Goal: Transaction & Acquisition: Purchase product/service

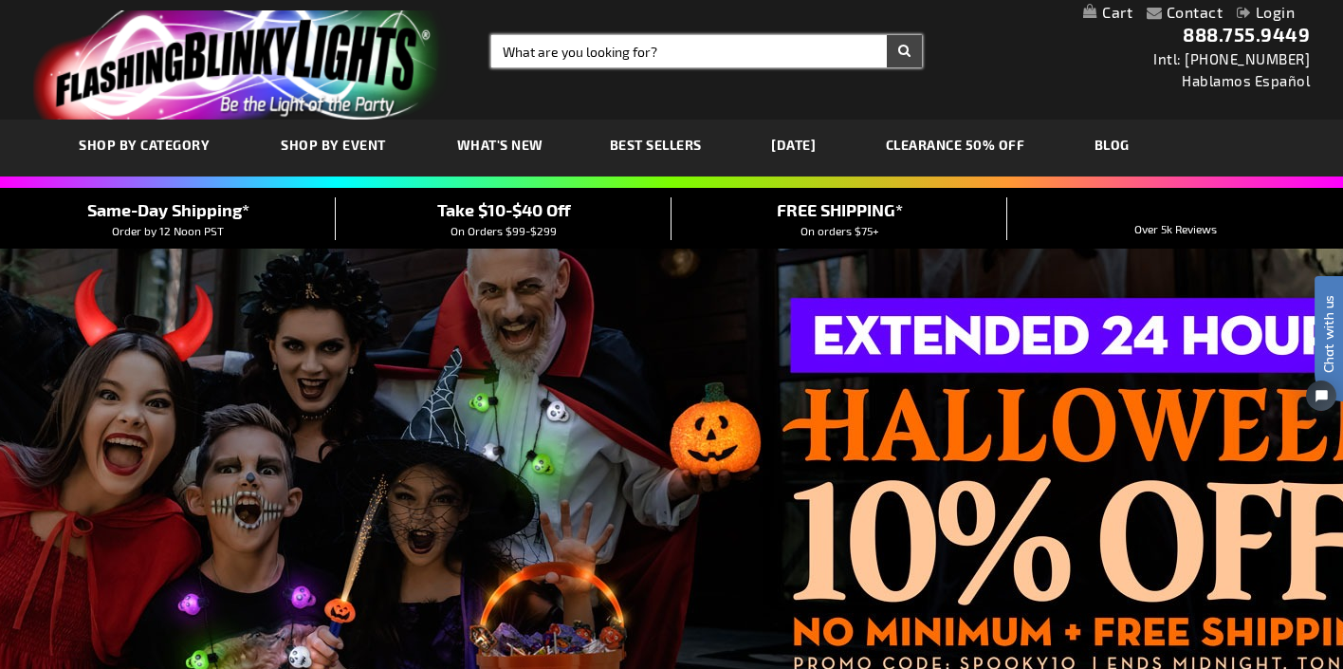
click at [695, 43] on input "Search" at bounding box center [706, 51] width 431 height 32
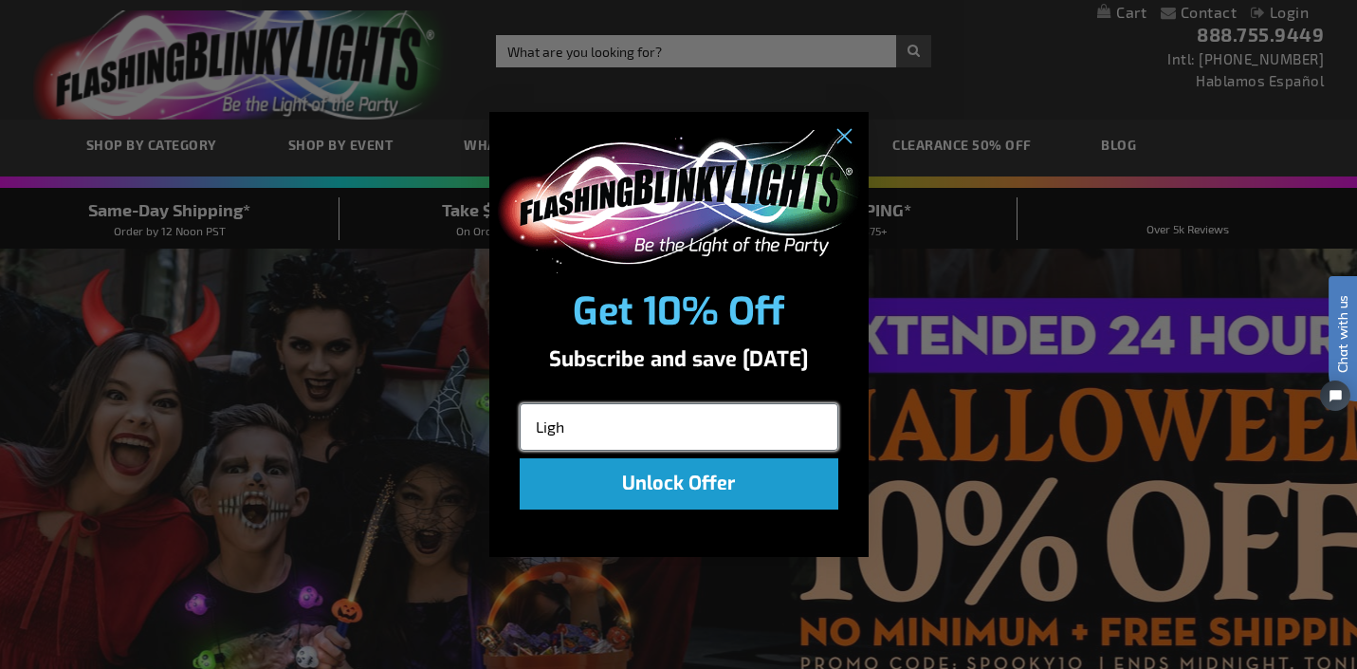
type input "Light"
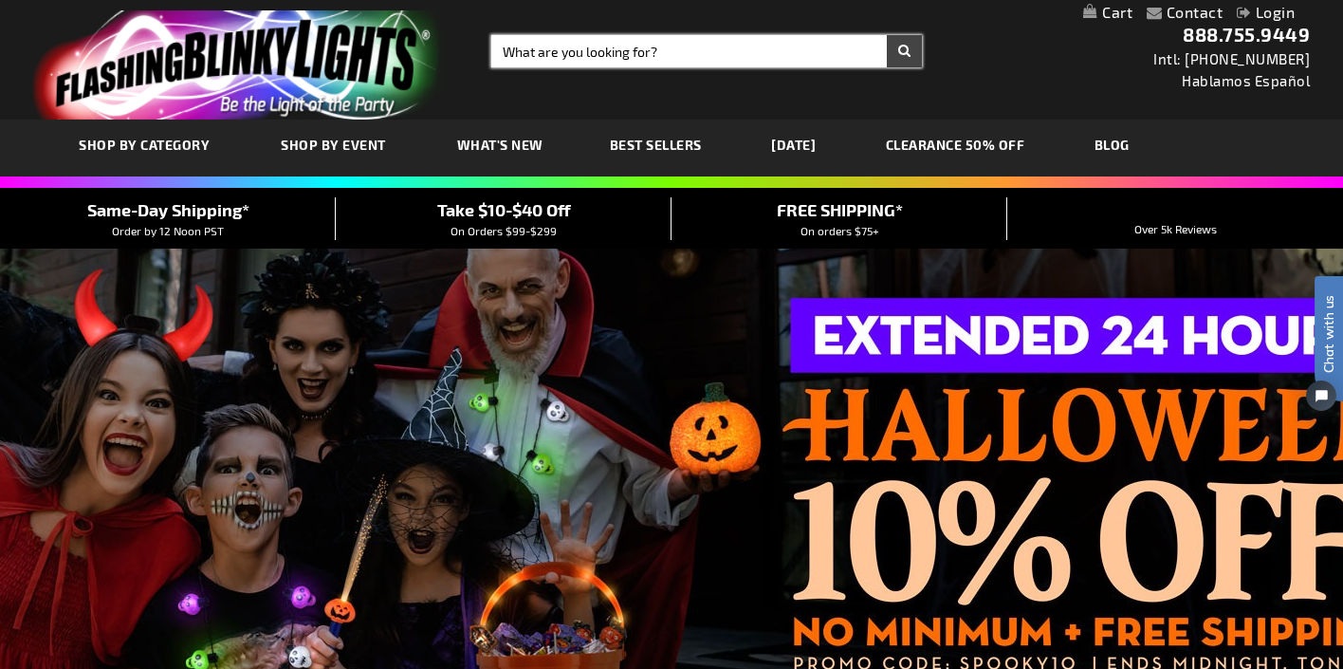
click at [714, 52] on input "Search" at bounding box center [706, 51] width 431 height 32
type input "light up cowboy hats"
click at [887, 35] on button "Search" at bounding box center [904, 51] width 35 height 32
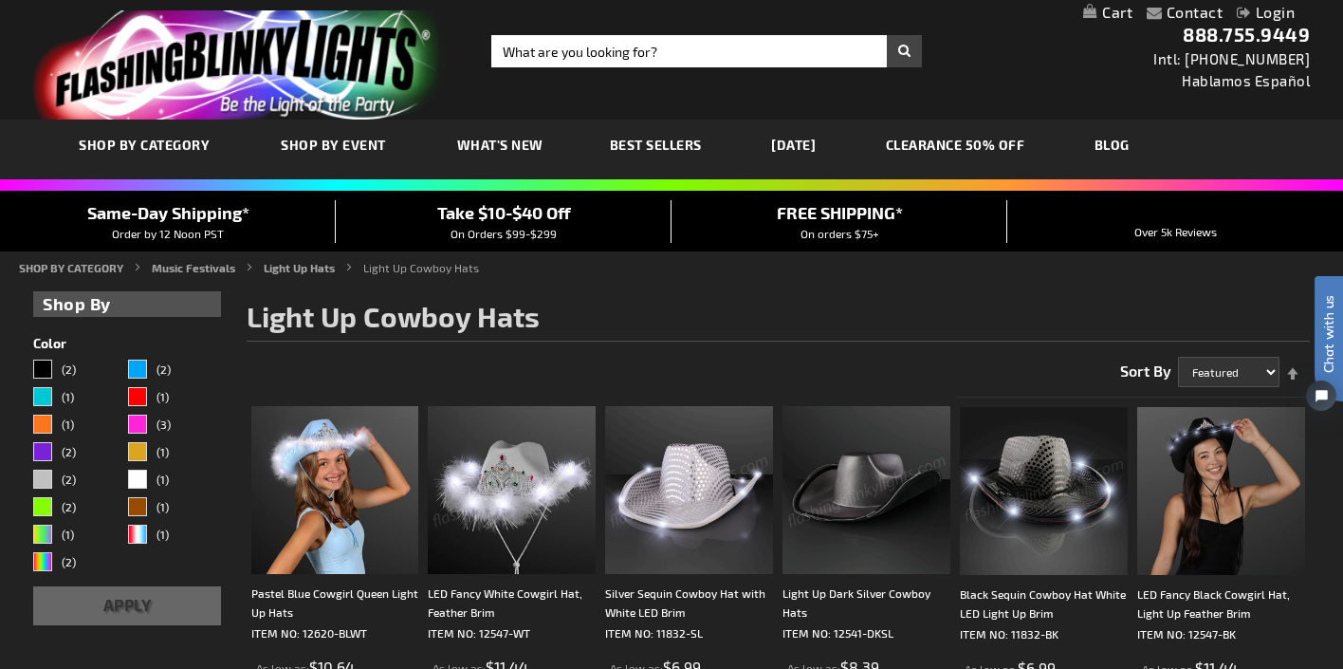
click at [1093, 459] on img at bounding box center [1044, 491] width 168 height 168
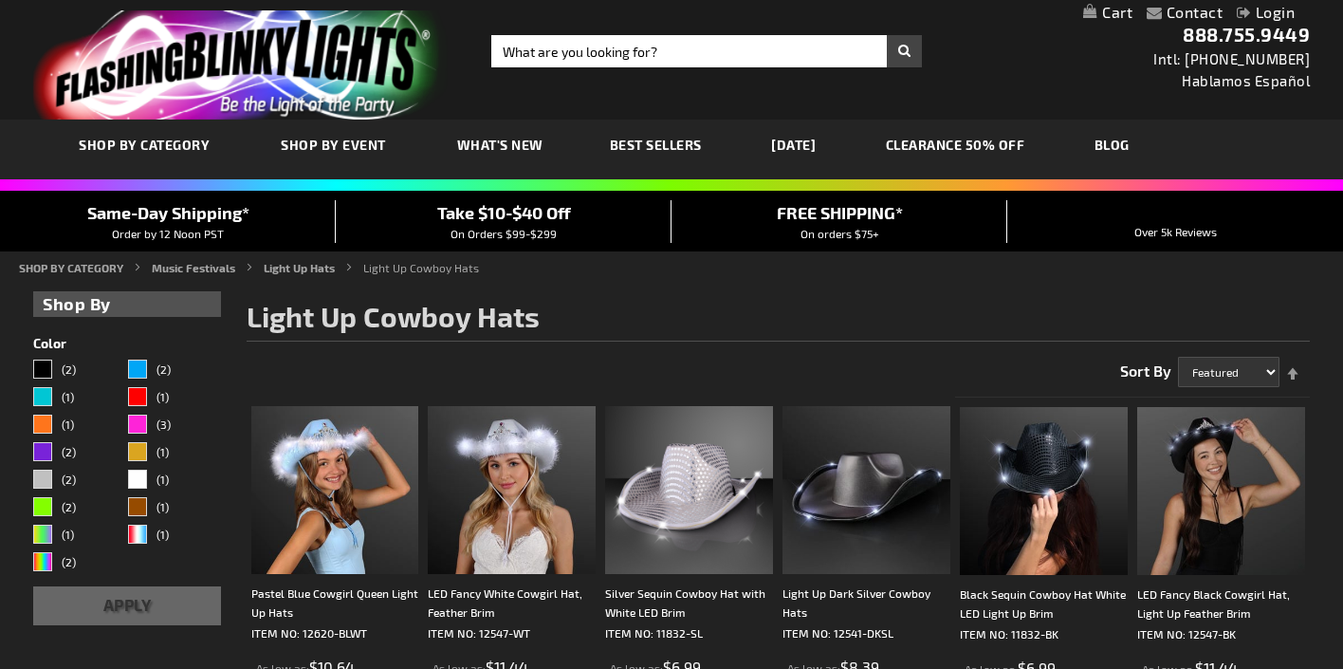
click at [314, 275] on li "Light Up Hats" at bounding box center [312, 267] width 97 height 17
click at [315, 272] on link "Light Up Hats" at bounding box center [299, 267] width 71 height 13
